Goal: Find specific page/section: Find specific page/section

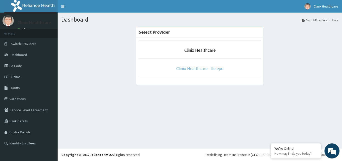
click at [202, 68] on link "Clinix Healthcare - Ile epo" at bounding box center [199, 68] width 47 height 6
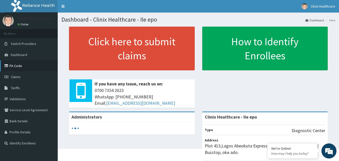
click at [21, 66] on link "PA Code" at bounding box center [29, 65] width 58 height 11
